Goal: Task Accomplishment & Management: Use online tool/utility

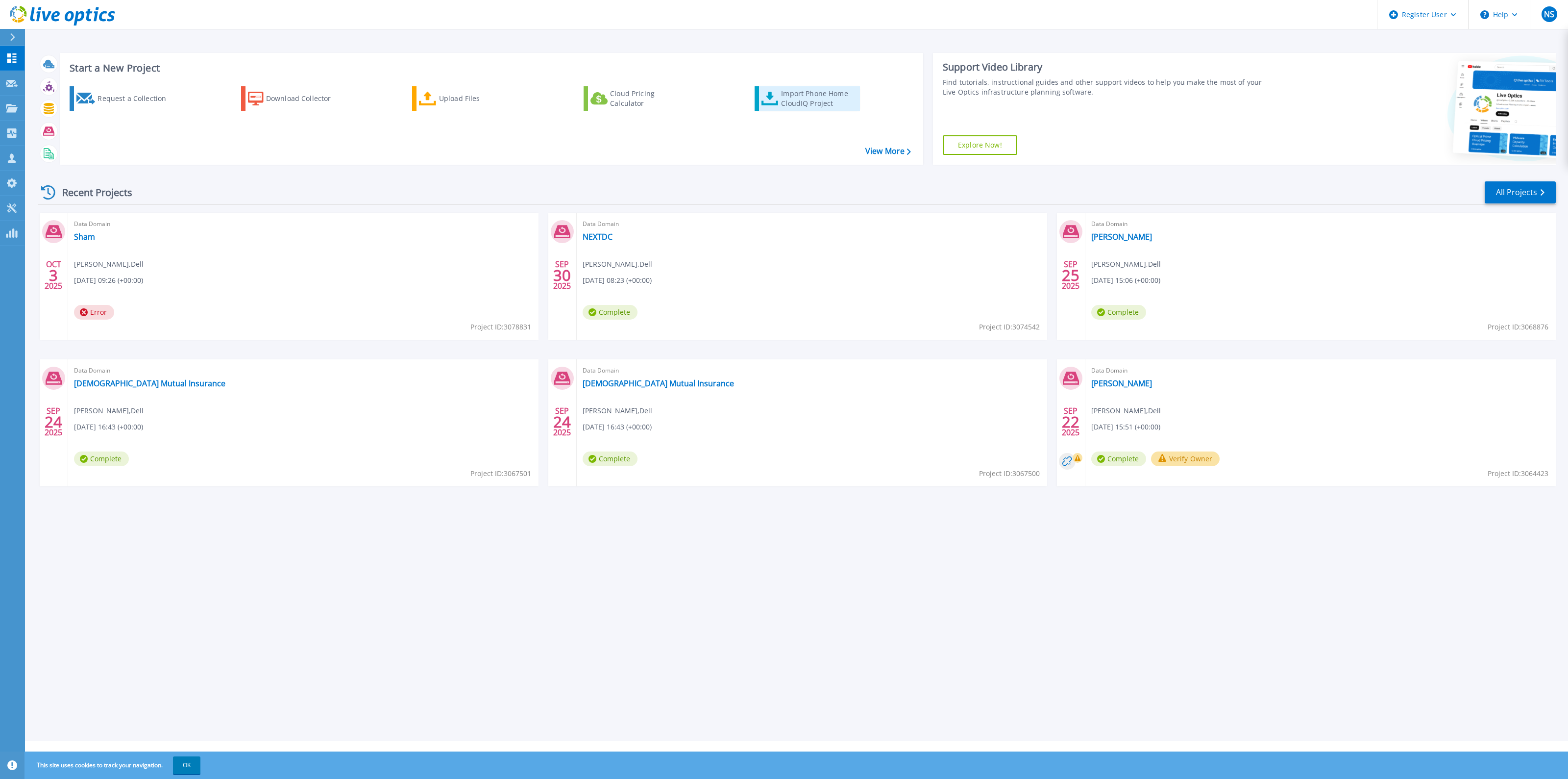
click at [811, 109] on link "Import Phone Home CloudIQ Project" at bounding box center [807, 97] width 105 height 24
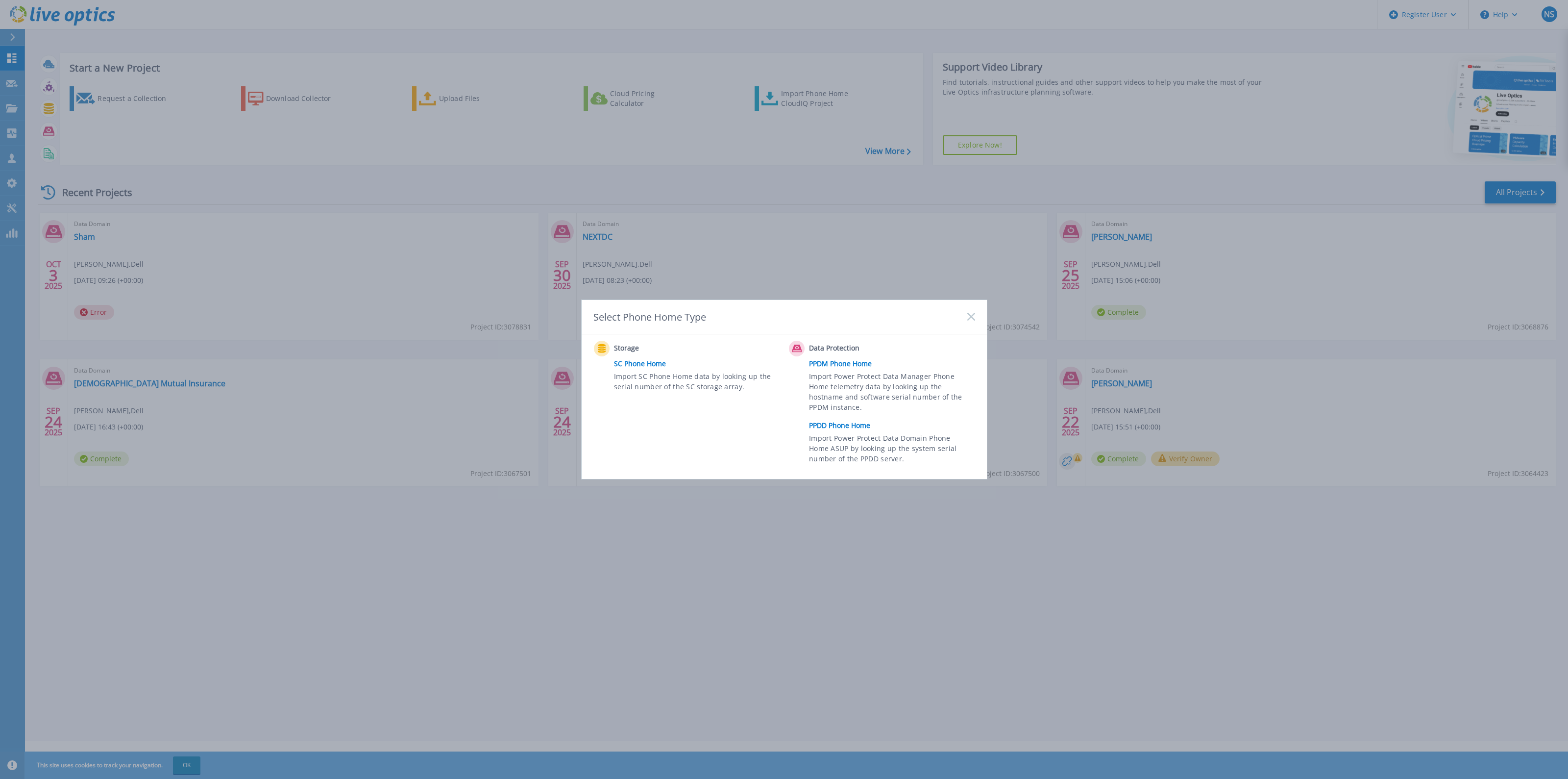
click at [863, 427] on link "PPDD Phone Home" at bounding box center [894, 426] width 171 height 14
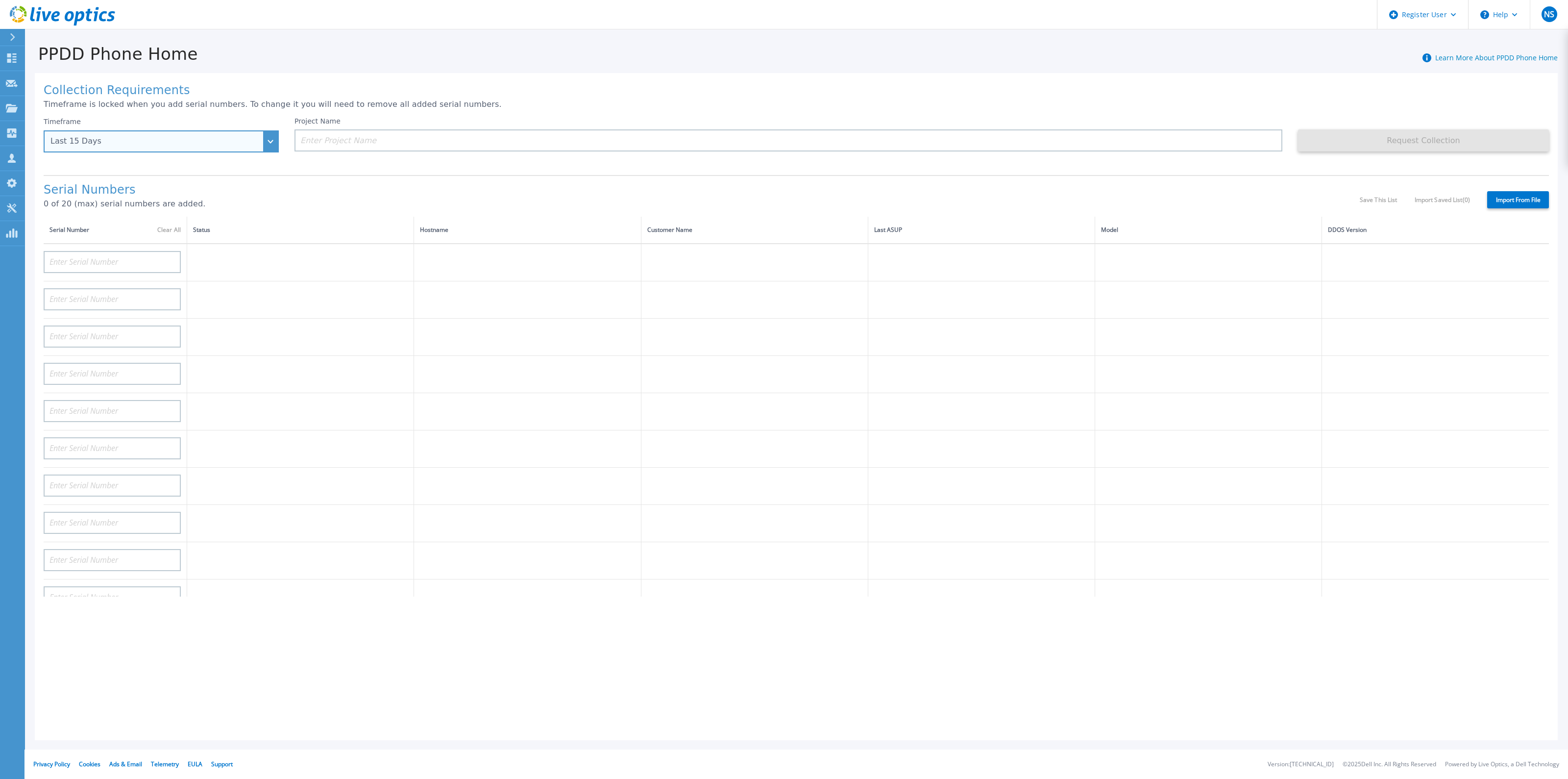
click at [125, 151] on div "Last 15 Days" at bounding box center [161, 141] width 235 height 22
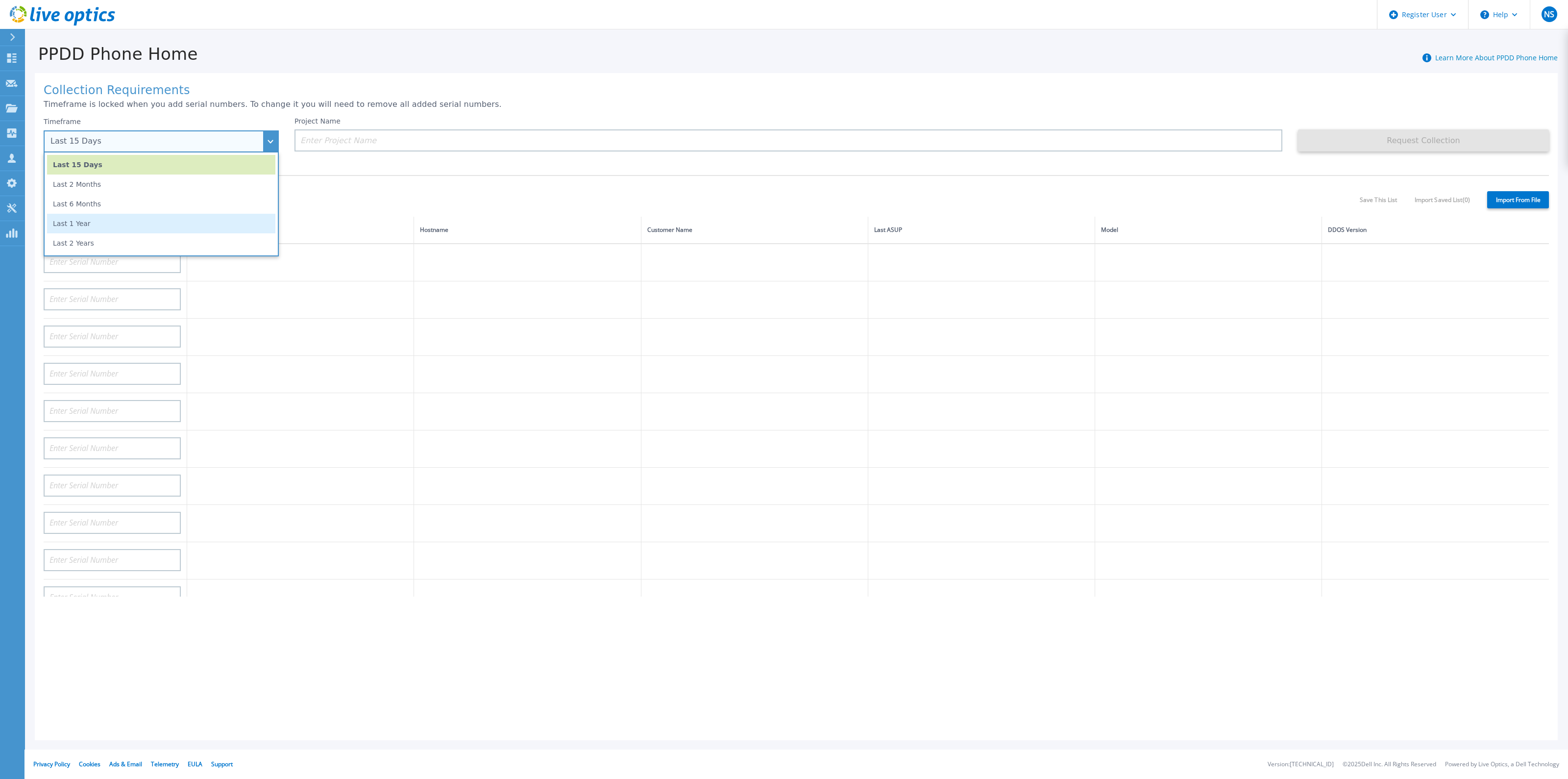
click at [142, 224] on li "Last 1 Year" at bounding box center [161, 224] width 228 height 20
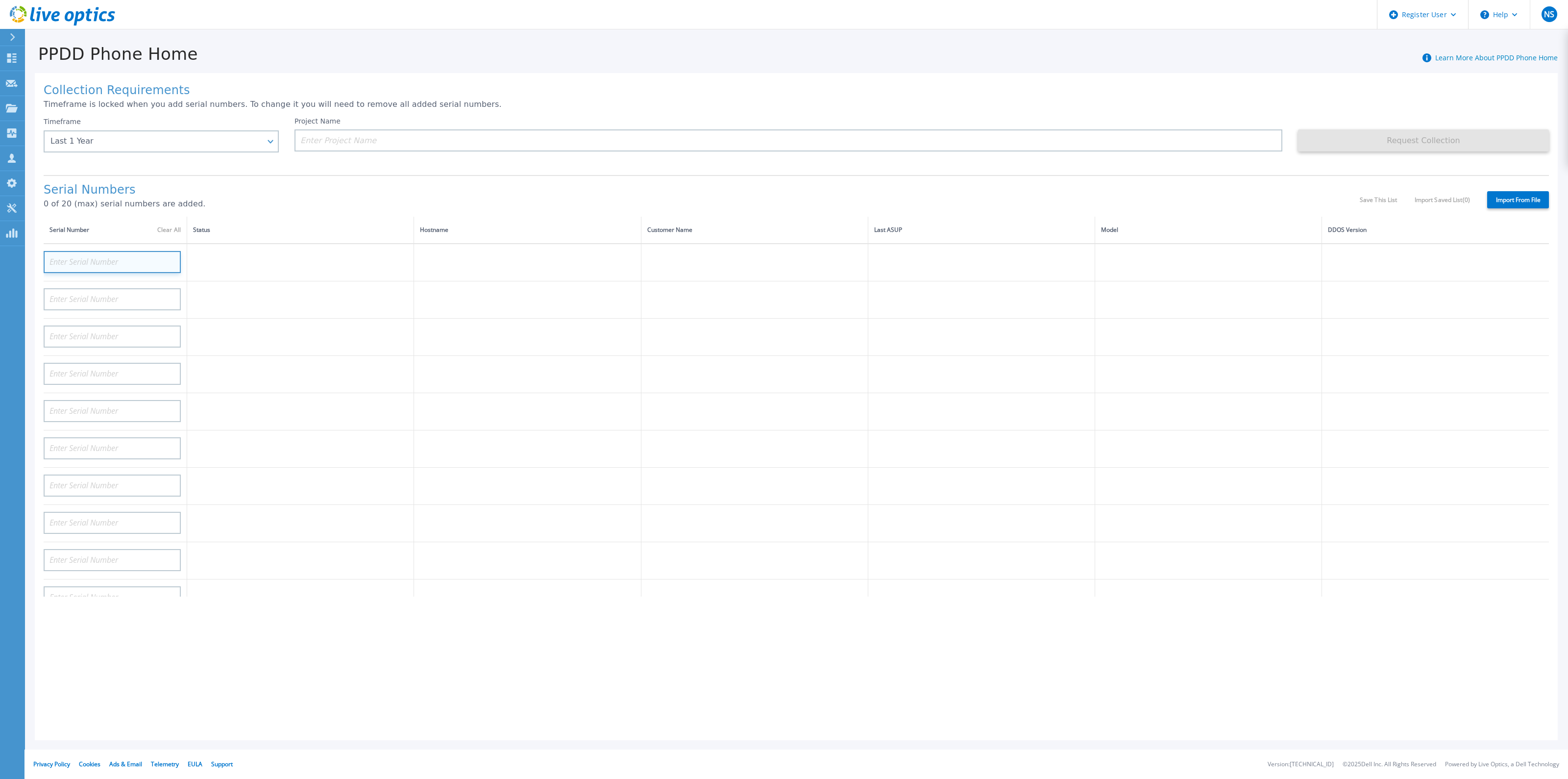
click at [122, 259] on input at bounding box center [113, 262] width 138 height 22
paste input "CKM00200700116"
type input "CKM00200700116"
click at [375, 137] on input at bounding box center [788, 140] width 988 height 22
click at [808, 147] on input at bounding box center [788, 140] width 988 height 22
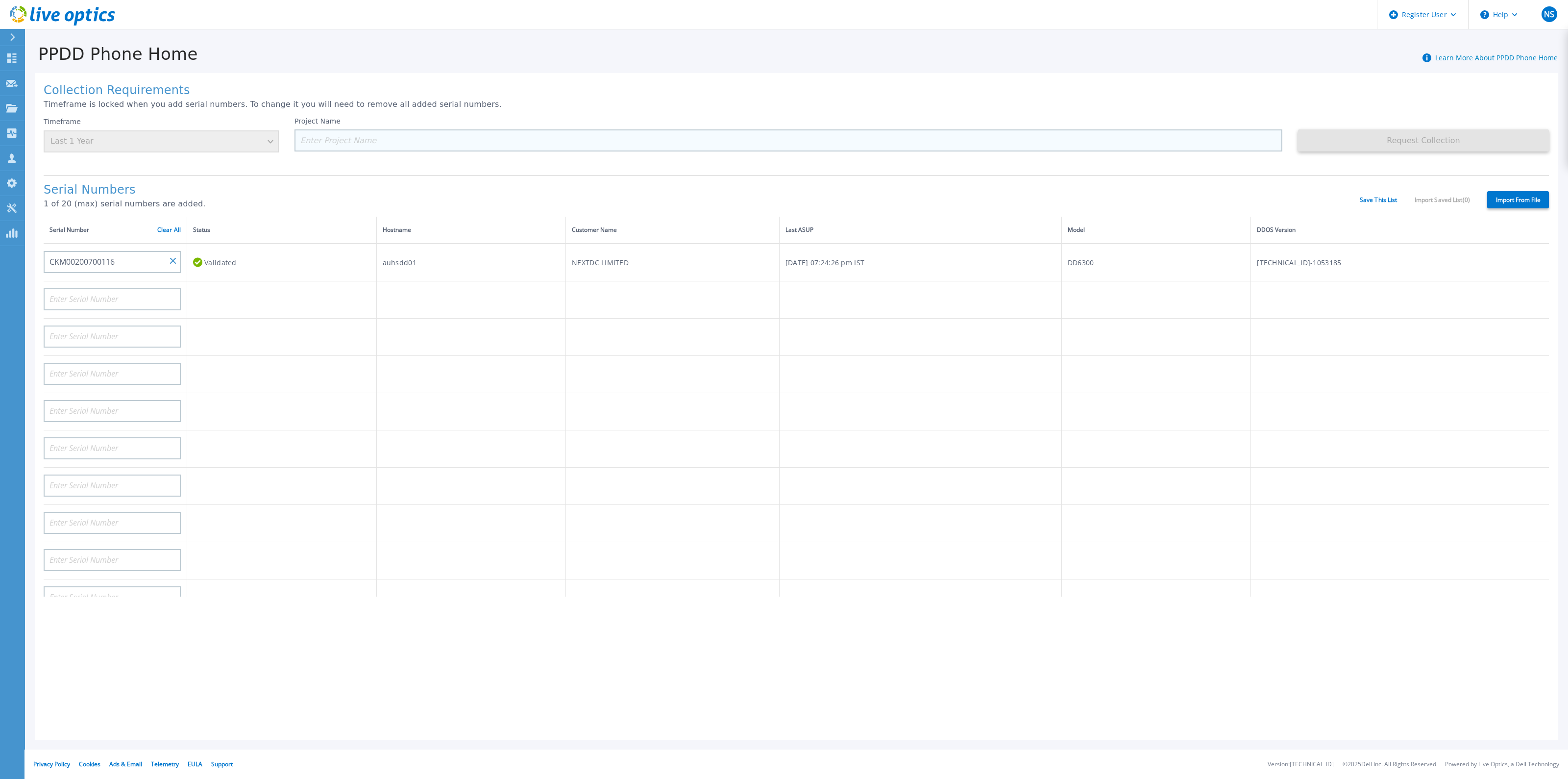
paste input "NEXTDC"
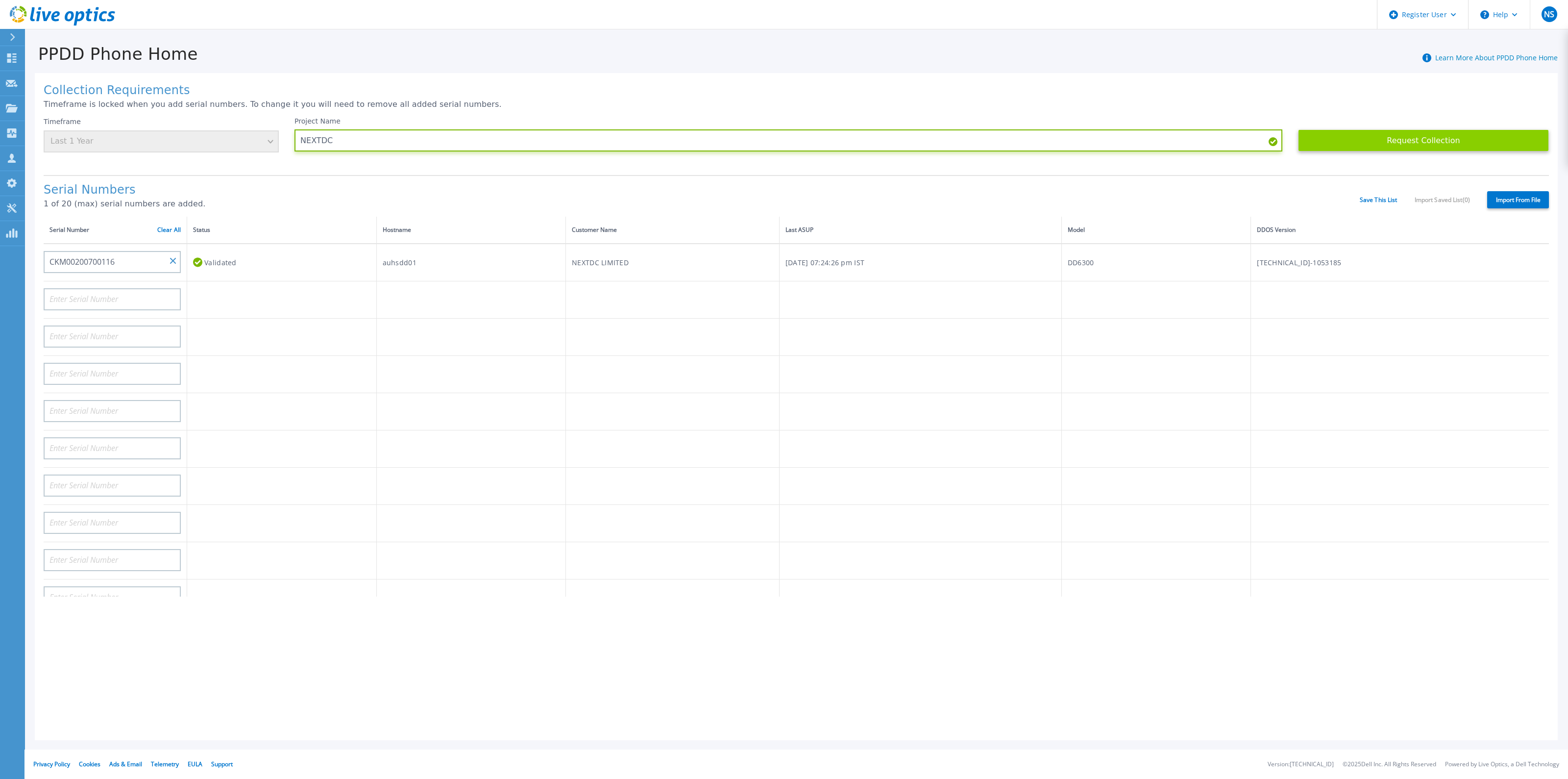
type input "NEXTDC"
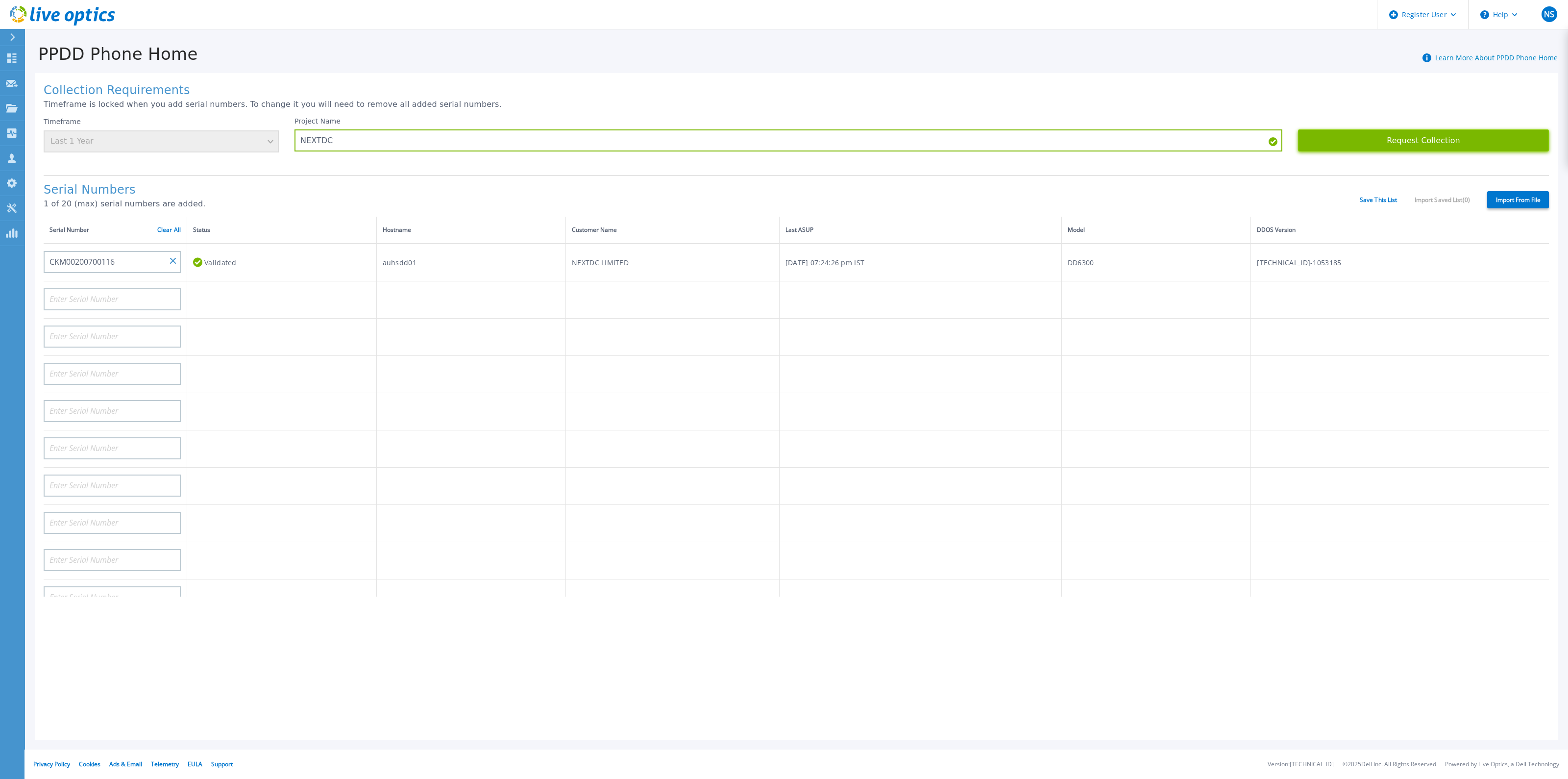
click at [1396, 133] on button "Request Collection" at bounding box center [1423, 140] width 251 height 22
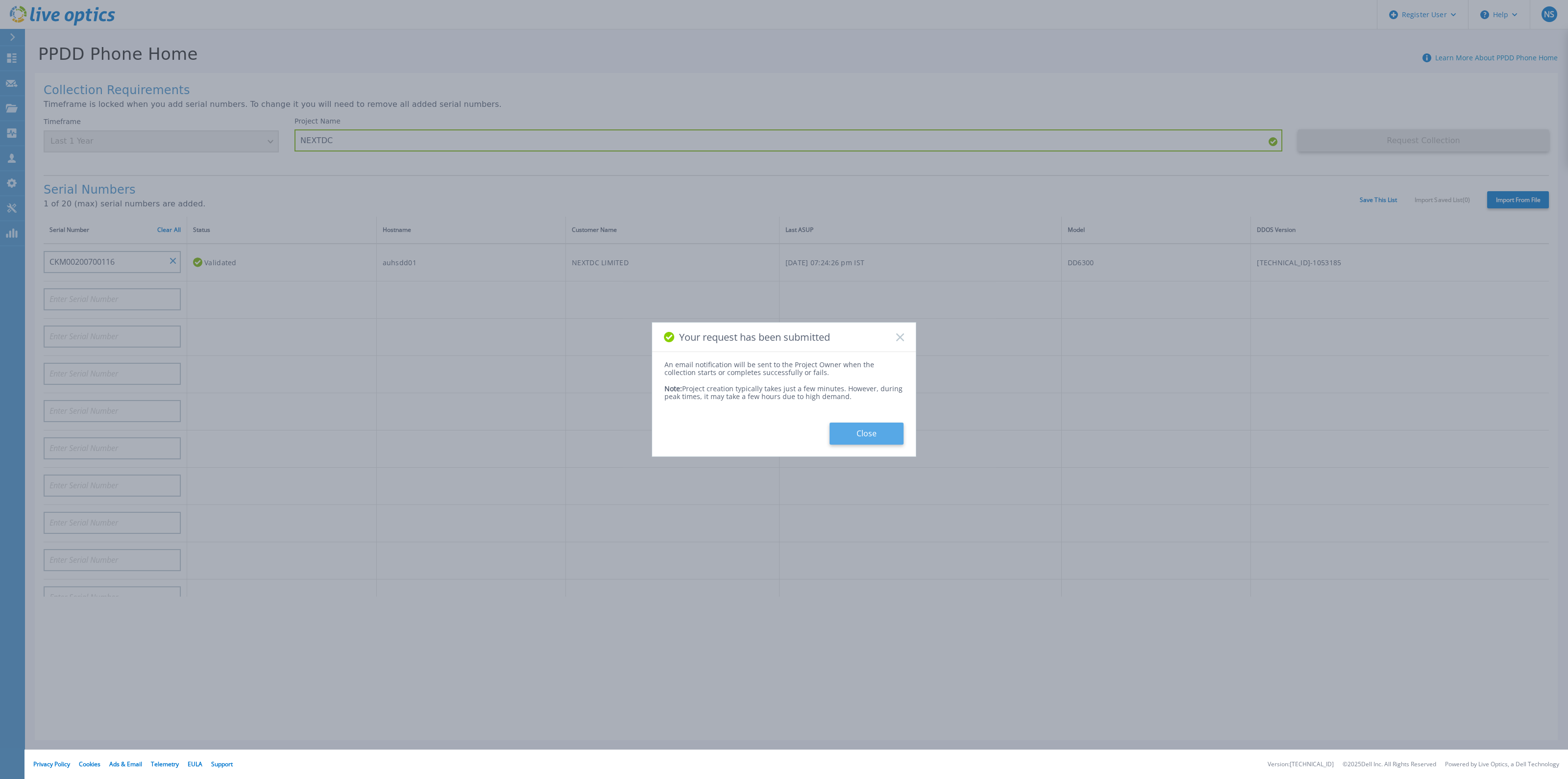
click at [880, 428] on button "Close" at bounding box center [866, 434] width 74 height 22
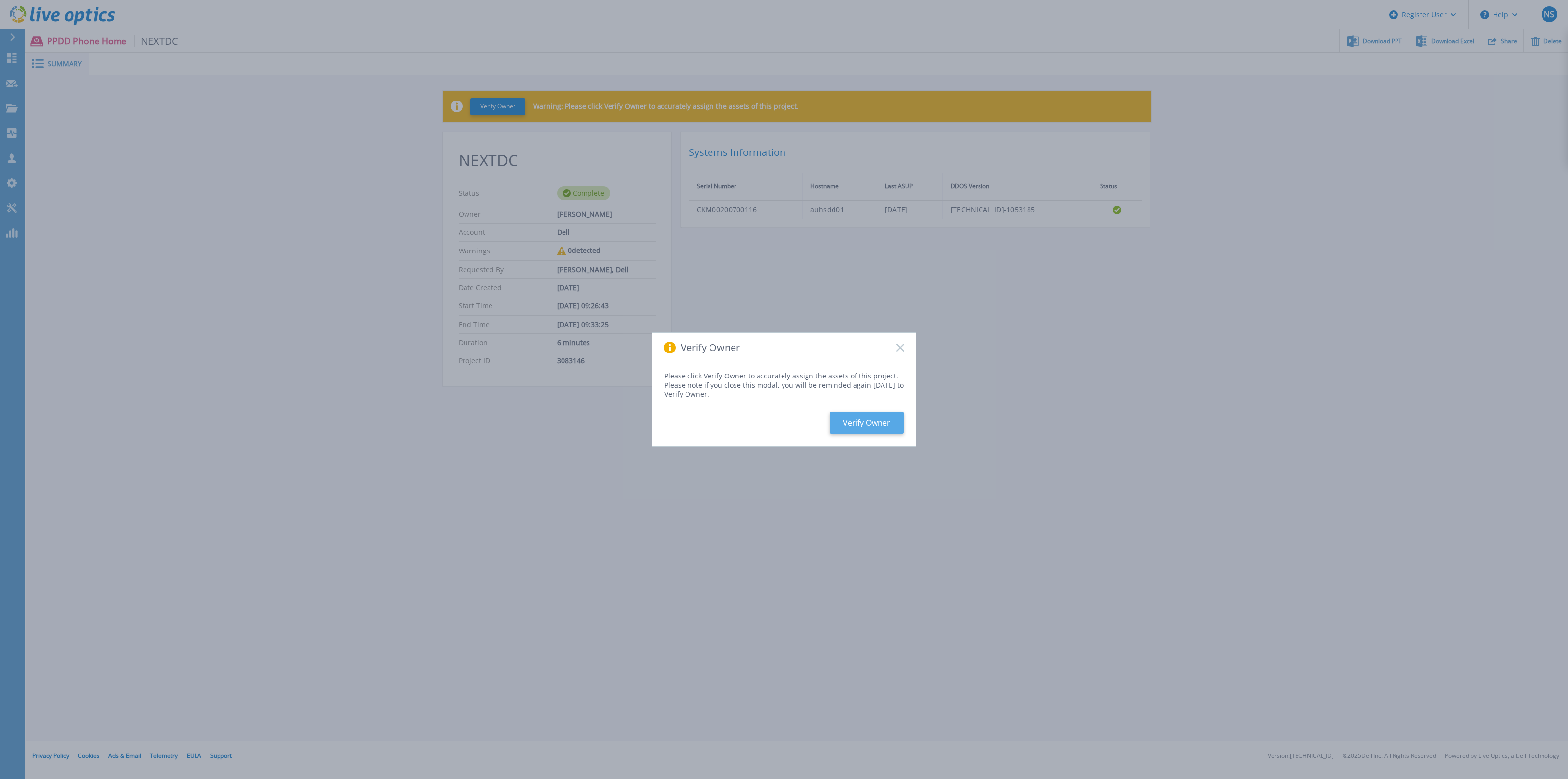
click at [855, 419] on button "Verify Owner" at bounding box center [866, 423] width 74 height 22
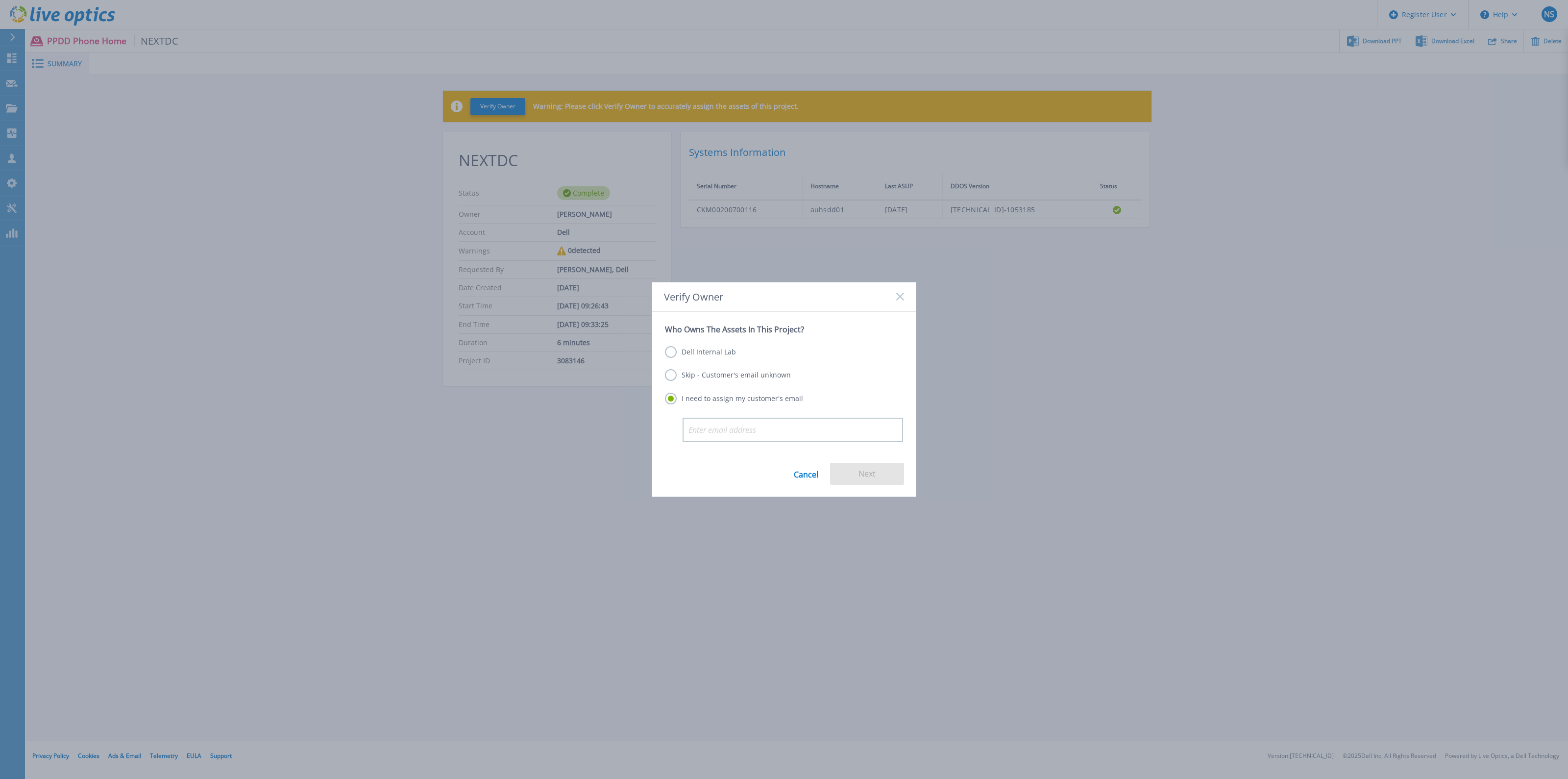
click at [725, 360] on div "Dell Internal Lab Skip - Customer's email unknown I need to assign my customer'…" at bounding box center [784, 376] width 238 height 83
click at [718, 356] on label "Dell Internal Lab" at bounding box center [700, 351] width 71 height 12
click at [0, 0] on input "Dell Internal Lab" at bounding box center [0, 0] width 0 height 0
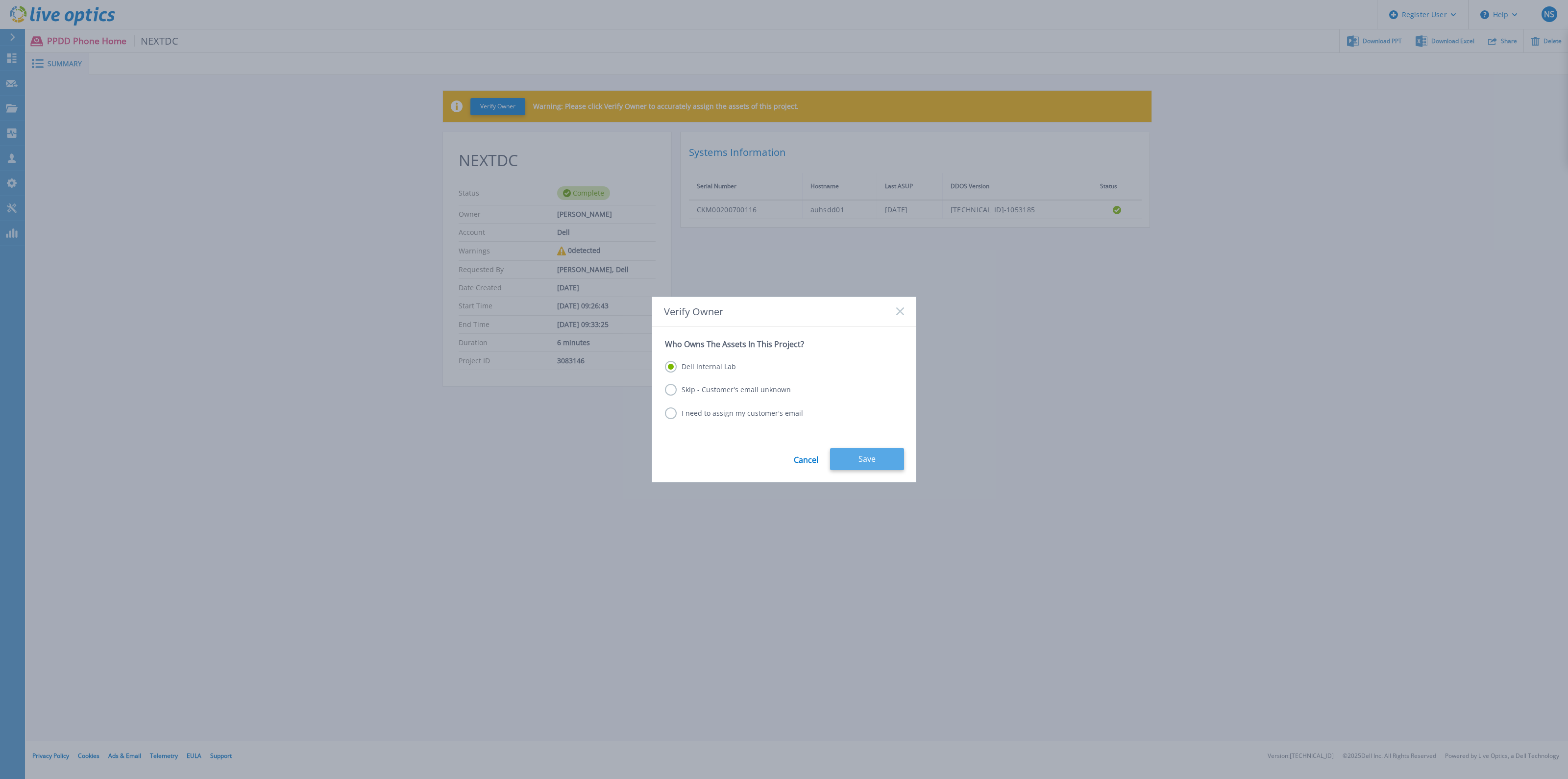
click at [846, 453] on button "Save" at bounding box center [867, 459] width 74 height 22
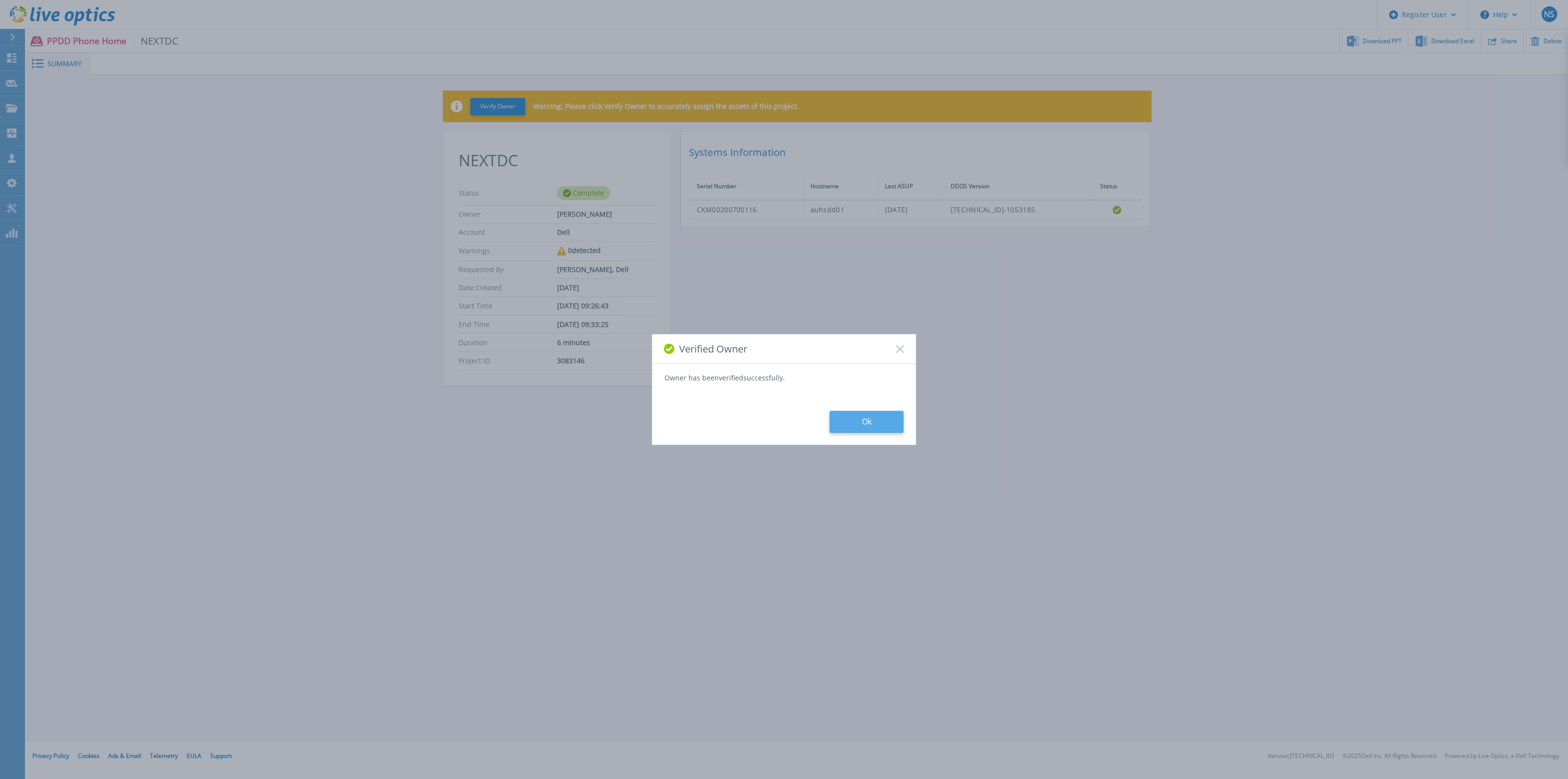
click at [863, 421] on button "Ok" at bounding box center [866, 421] width 74 height 22
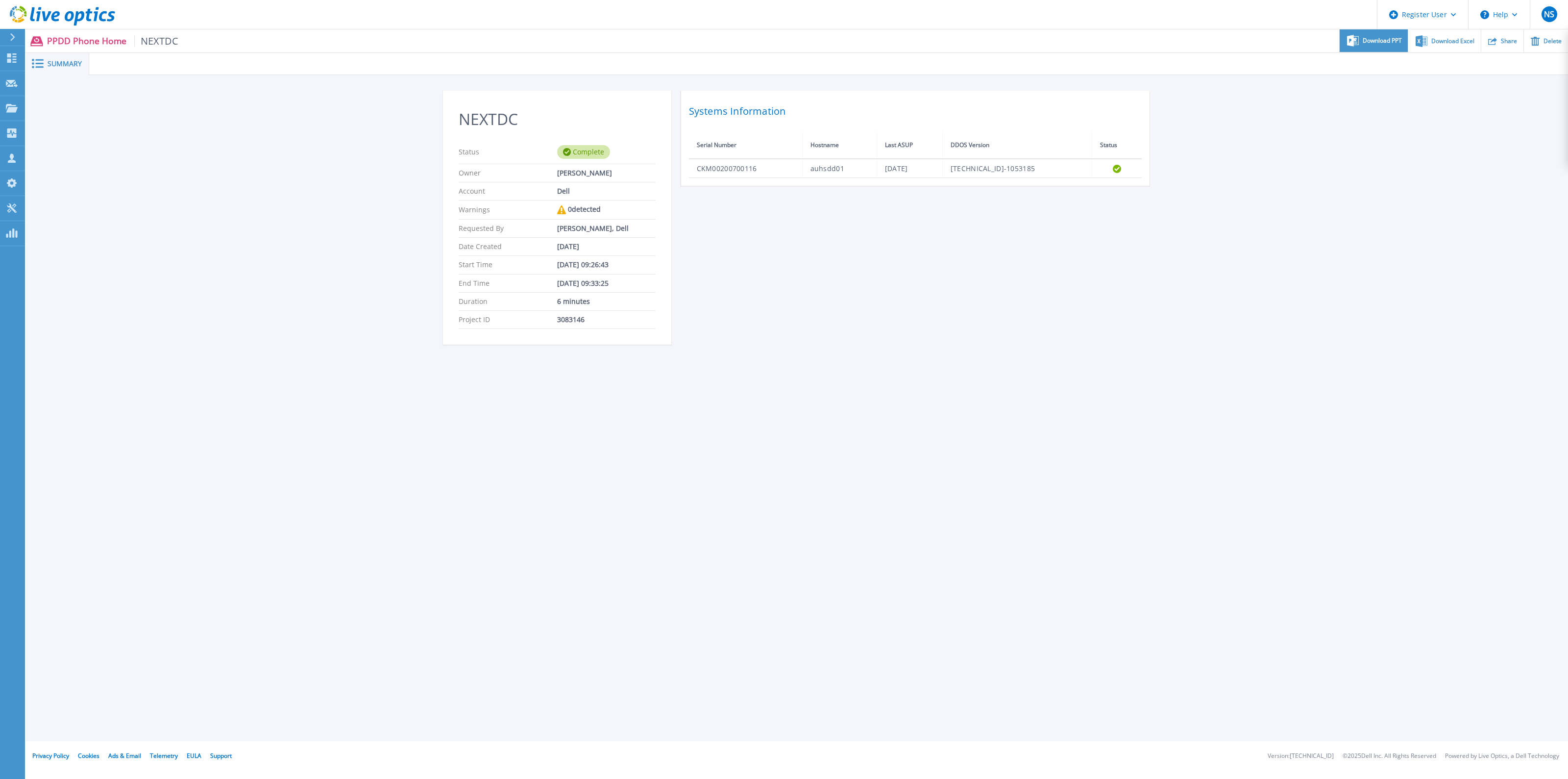
click at [1384, 40] on span "Download PPT" at bounding box center [1383, 40] width 39 height 6
